Goal: Information Seeking & Learning: Find specific page/section

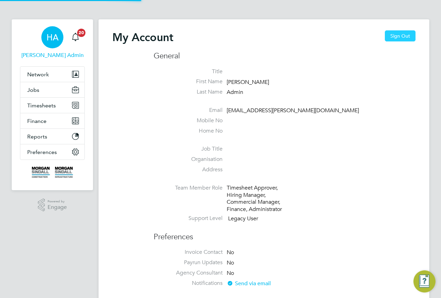
click at [398, 38] on button "Sign Out" at bounding box center [400, 35] width 31 height 11
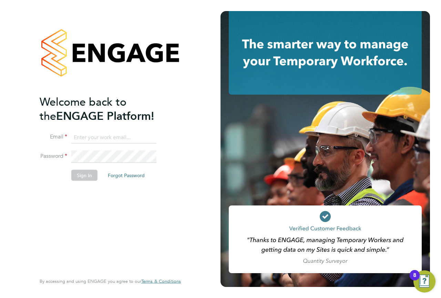
drag, startPoint x: 106, startPoint y: 136, endPoint x: 111, endPoint y: 143, distance: 8.9
click at [106, 136] on input at bounding box center [113, 137] width 85 height 12
type input "vendorkeyaccounts2@hays.com"
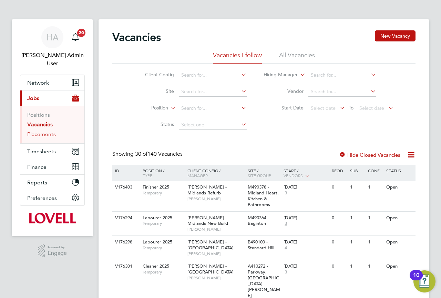
click at [48, 131] on link "Placements" at bounding box center [41, 134] width 29 height 7
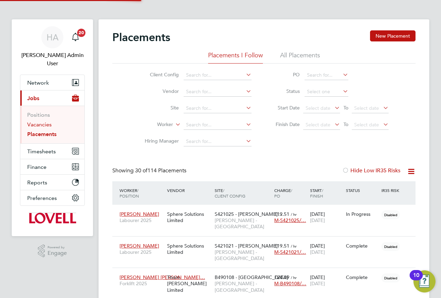
click at [45, 121] on link "Vacancies" at bounding box center [39, 124] width 24 height 7
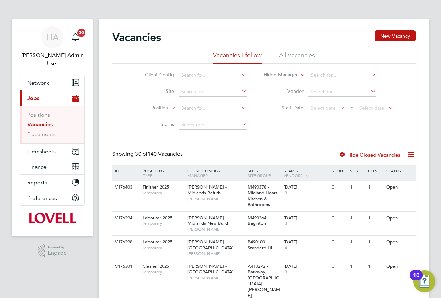
click at [286, 61] on li "All Vacancies" at bounding box center [297, 57] width 36 height 12
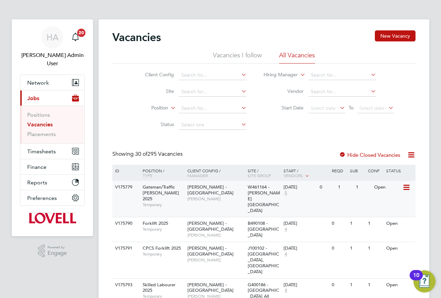
click at [215, 196] on div "Lovell - South Wales & West Lee Winston" at bounding box center [216, 193] width 60 height 24
click at [190, 197] on div "Lovell - South Wales & West Lee Winston" at bounding box center [216, 193] width 60 height 24
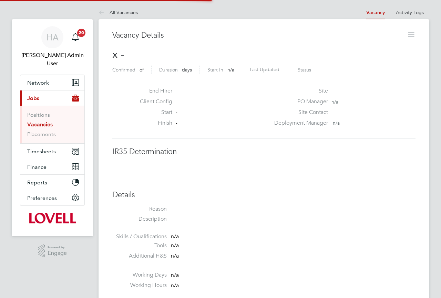
scroll to position [11, 149]
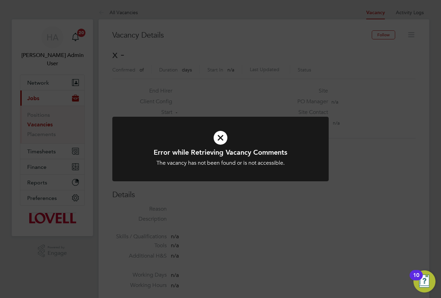
click at [222, 91] on div "Error while Retrieving Vacancy Comments The vacancy has not been found or is no…" at bounding box center [220, 149] width 441 height 298
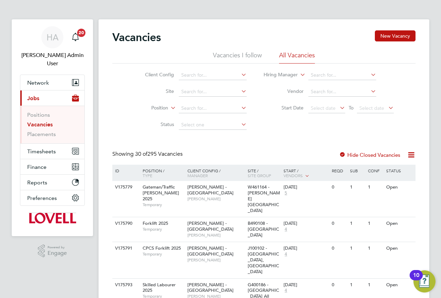
click at [56, 32] on div "HA" at bounding box center [52, 37] width 22 height 22
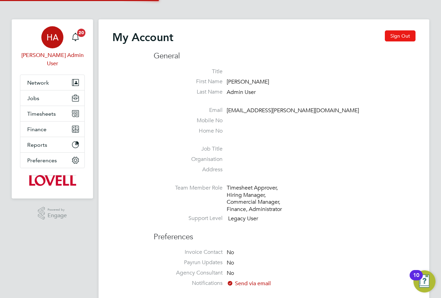
click at [399, 34] on button "Sign Out" at bounding box center [400, 35] width 31 height 11
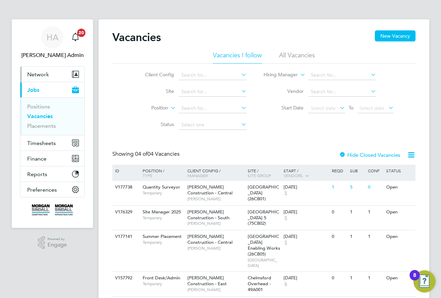
drag, startPoint x: 42, startPoint y: 71, endPoint x: 38, endPoint y: 77, distance: 6.8
click at [42, 71] on span "Network" at bounding box center [38, 74] width 22 height 7
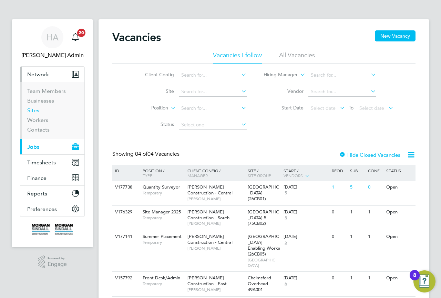
click at [32, 112] on link "Sites" at bounding box center [33, 110] width 12 height 7
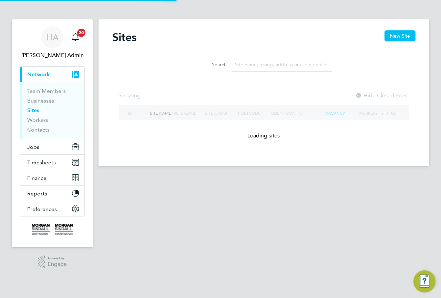
click at [266, 62] on input at bounding box center [282, 64] width 101 height 13
paste input "[GEOGRAPHIC_DATA]"
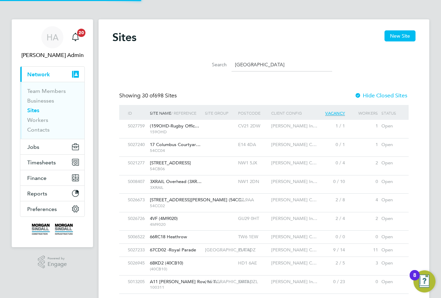
scroll to position [13, 33]
type input "[GEOGRAPHIC_DATA]"
click at [32, 144] on span "Jobs" at bounding box center [33, 146] width 12 height 7
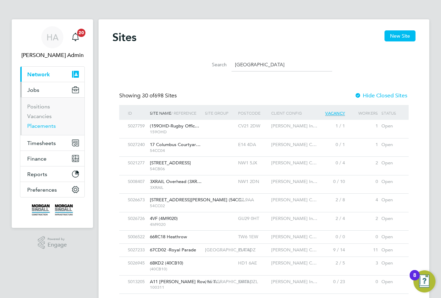
click at [44, 126] on link "Placements" at bounding box center [41, 125] width 29 height 7
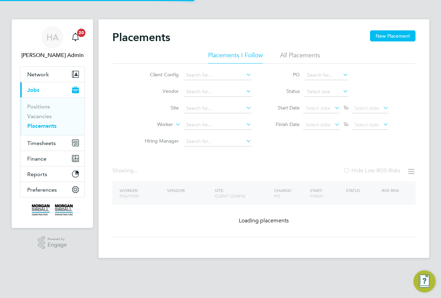
click at [299, 56] on li "All Placements" at bounding box center [300, 57] width 40 height 12
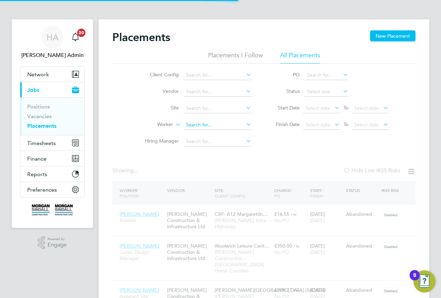
click at [201, 121] on input at bounding box center [218, 125] width 68 height 10
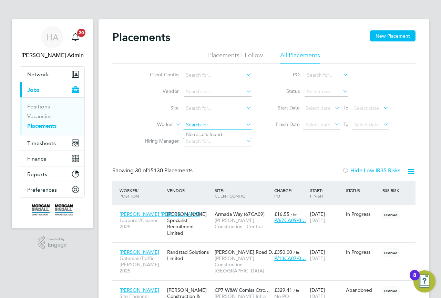
paste input "[GEOGRAPHIC_DATA]"
type input "[GEOGRAPHIC_DATA]"
